Goal: Task Accomplishment & Management: Manage account settings

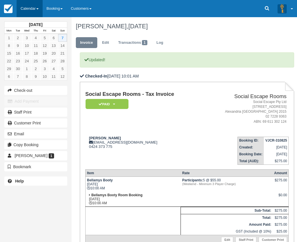
click at [29, 4] on link "Calendar" at bounding box center [30, 8] width 26 height 17
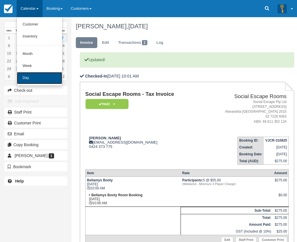
click at [29, 76] on link "Day" at bounding box center [39, 78] width 45 height 12
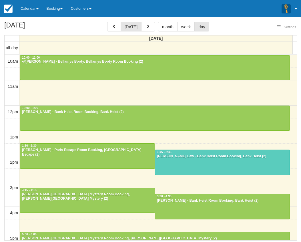
select select
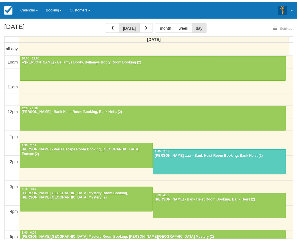
scroll to position [51, 0]
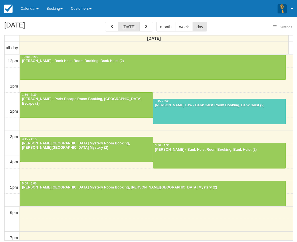
select select
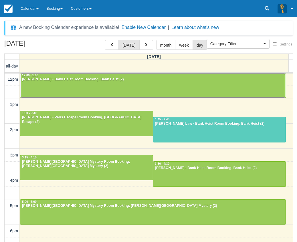
click at [75, 83] on div at bounding box center [152, 85] width 265 height 25
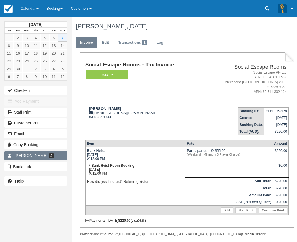
click at [20, 154] on span "Clare Hill" at bounding box center [31, 155] width 33 height 5
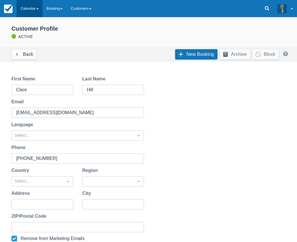
click at [25, 8] on link "Calendar" at bounding box center [30, 8] width 26 height 17
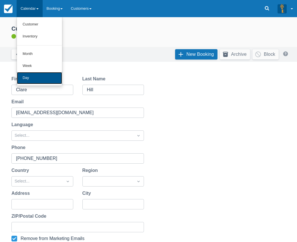
click at [31, 76] on link "Day" at bounding box center [39, 78] width 45 height 12
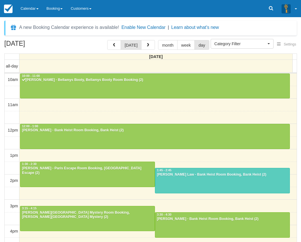
select select
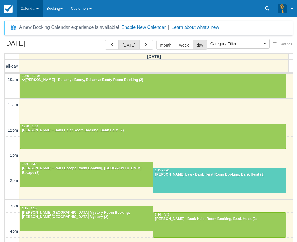
click at [33, 11] on link "Calendar" at bounding box center [30, 8] width 26 height 17
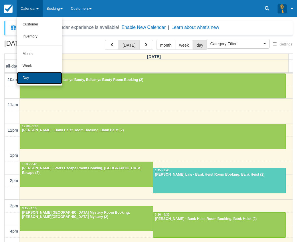
click at [37, 78] on link "Day" at bounding box center [39, 78] width 45 height 12
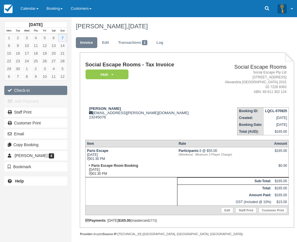
click at [37, 91] on button "Check-in" at bounding box center [35, 90] width 63 height 9
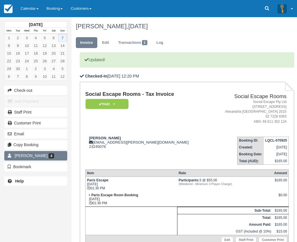
click at [52, 156] on span "4" at bounding box center [51, 155] width 5 height 5
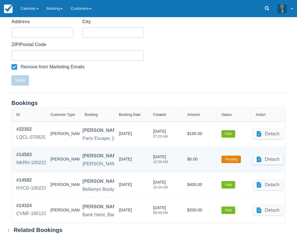
scroll to position [175, 0]
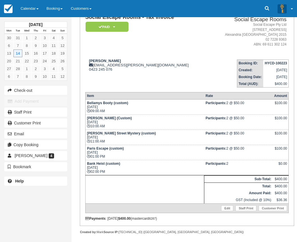
scroll to position [57, 0]
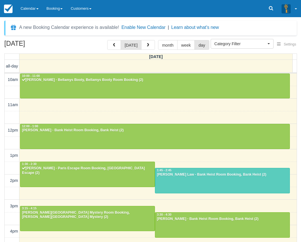
select select
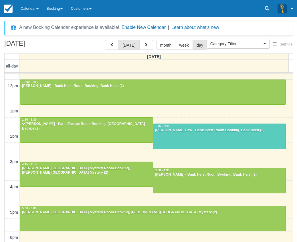
scroll to position [57, 0]
